Goal: Task Accomplishment & Management: Manage account settings

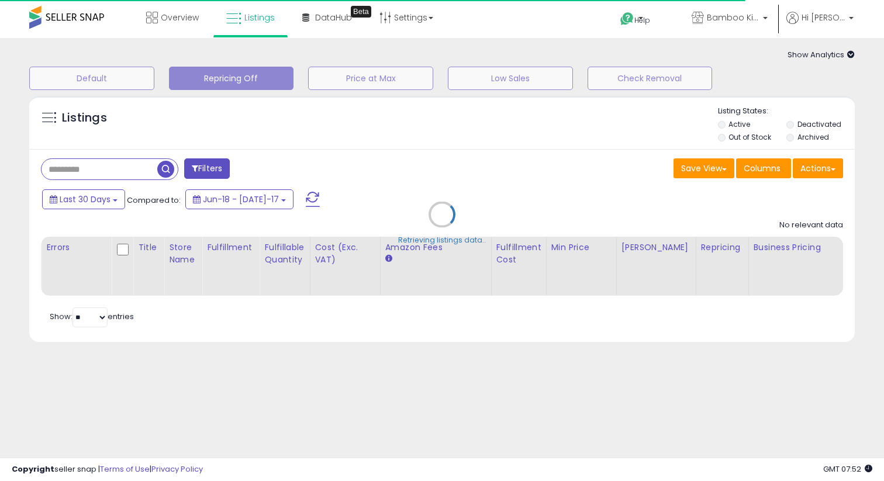
select select "**"
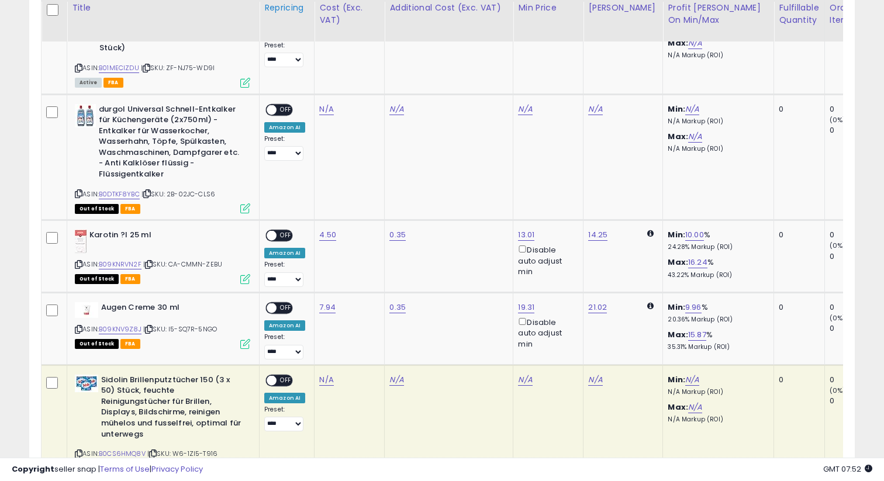
scroll to position [1015, 0]
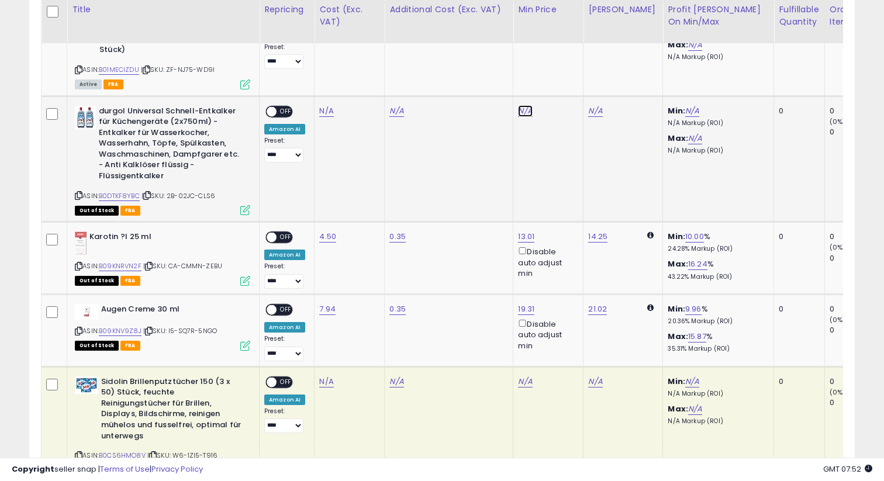
type input "*"
click button "submit" at bounding box center [561, 70] width 20 height 18
type input "*"
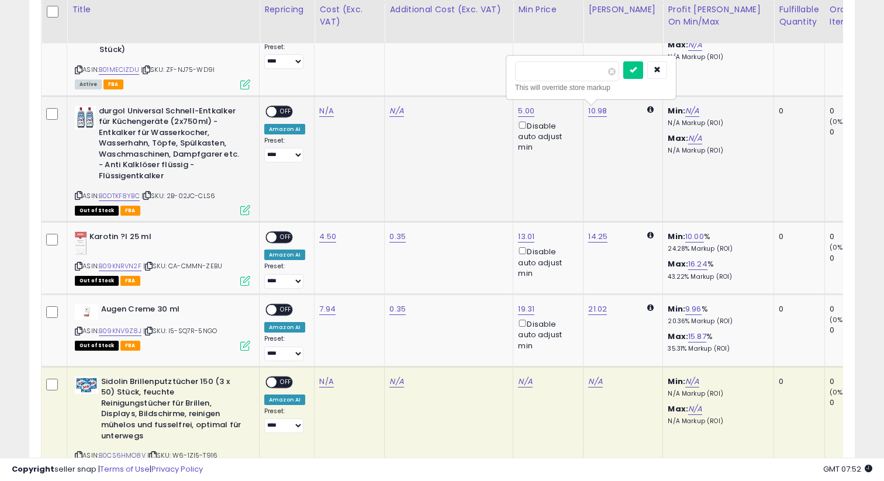
type input "**"
click button "submit" at bounding box center [633, 70] width 20 height 18
click at [287, 115] on span "OFF" at bounding box center [286, 111] width 19 height 10
click at [286, 238] on span "OFF" at bounding box center [286, 238] width 19 height 10
click at [289, 313] on span "OFF" at bounding box center [286, 310] width 19 height 10
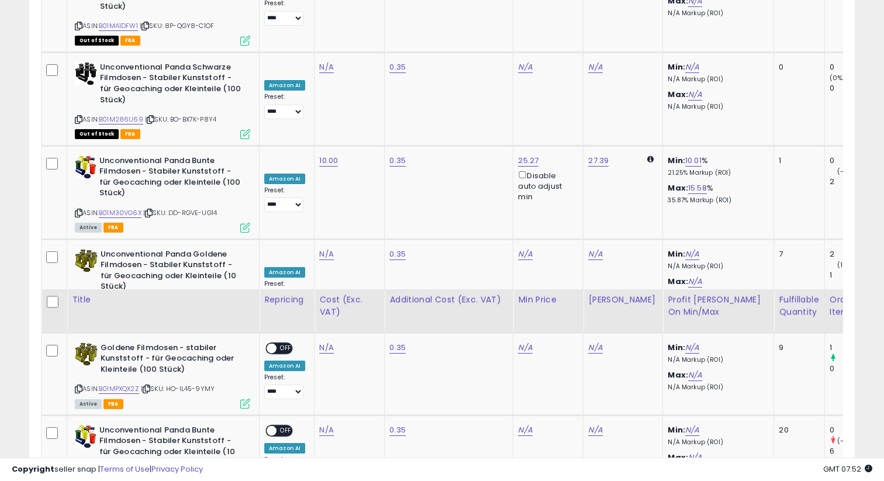
scroll to position [0, 0]
